Goal: Use online tool/utility: Utilize a website feature to perform a specific function

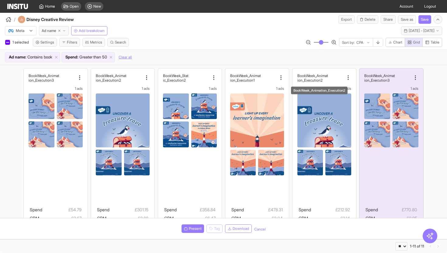
select select "**"
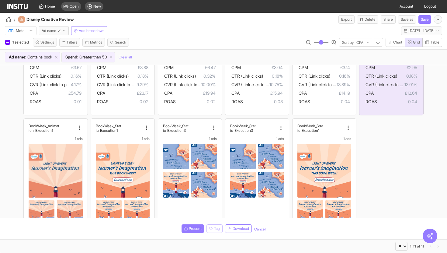
scroll to position [154, 0]
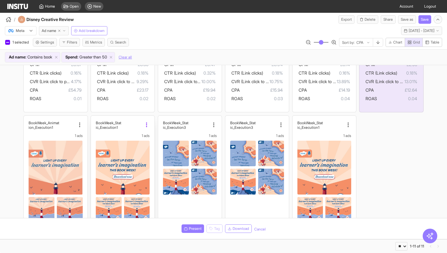
click at [145, 125] on icon at bounding box center [146, 125] width 6 height 6
click at [115, 151] on img at bounding box center [123, 188] width 54 height 96
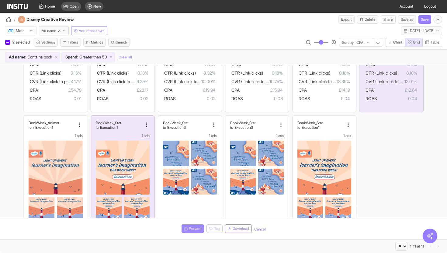
click at [193, 227] on span "Present" at bounding box center [195, 228] width 13 height 5
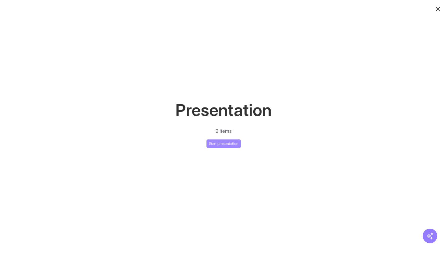
click at [231, 147] on button "Start presentation" at bounding box center [223, 143] width 34 height 9
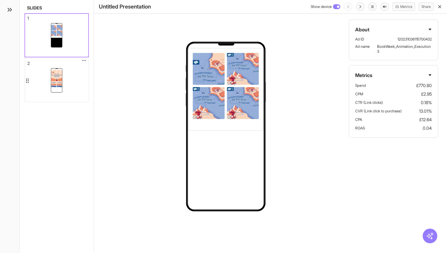
click at [70, 81] on div at bounding box center [56, 80] width 63 height 43
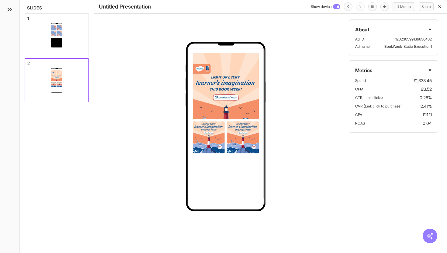
click at [242, 98] on img at bounding box center [225, 111] width 66 height 117
click at [439, 7] on icon "button" at bounding box center [439, 6] width 5 height 5
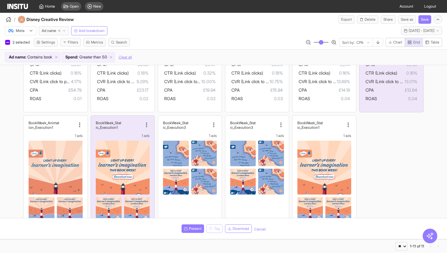
click at [0, 146] on div "BookWeek_Animat ion_Execution3 1 ads Spend £54.79 CPM £3.67 CTR (Link clicks) 0…" at bounding box center [223, 114] width 447 height 404
click at [140, 123] on div "BookWeek_Stat ic_Execution1" at bounding box center [119, 124] width 47 height 9
